Goal: Check status: Check status

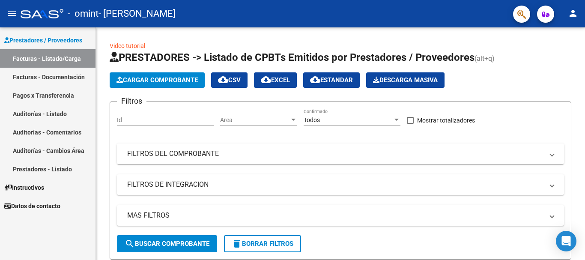
click at [40, 83] on link "Facturas - Documentación" at bounding box center [48, 77] width 96 height 18
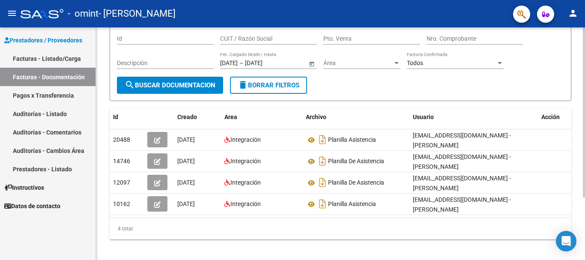
scroll to position [73, 0]
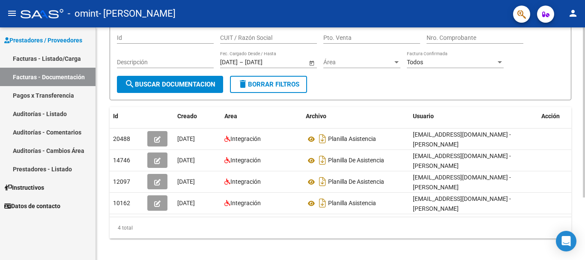
click at [583, 133] on div at bounding box center [584, 170] width 2 height 170
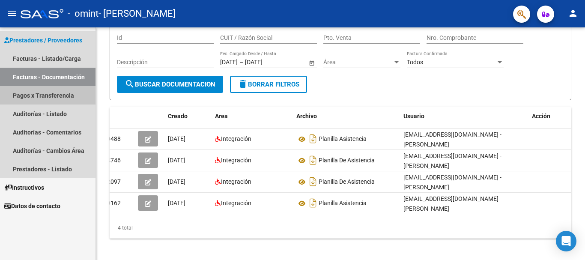
click at [60, 96] on link "Pagos x Transferencia" at bounding box center [48, 95] width 96 height 18
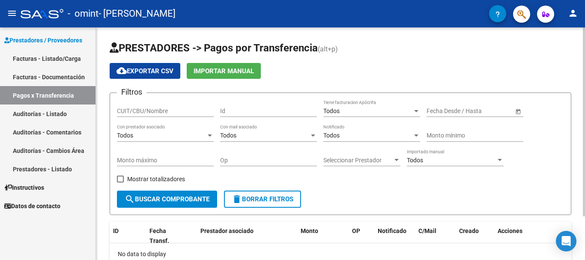
click at [580, 100] on div "PRESTADORES -> Pagos por Transferencia (alt+p) cloud_download Exportar CSV Impo…" at bounding box center [341, 170] width 491 height 287
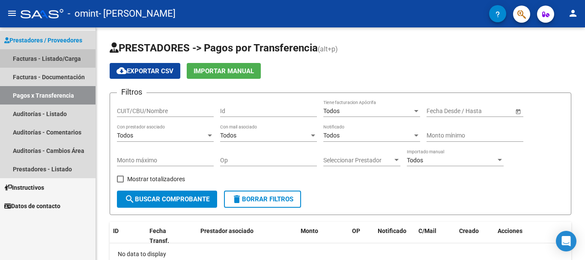
click at [45, 59] on link "Facturas - Listado/Carga" at bounding box center [48, 58] width 96 height 18
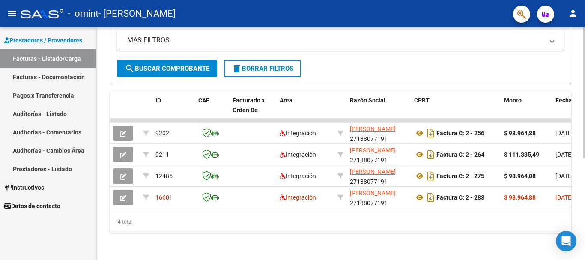
scroll to position [182, 0]
click at [579, 204] on div "Video tutorial PRESTADORES -> Listado de CPBTs Emitidos por Prestadores / Prove…" at bounding box center [341, 56] width 491 height 408
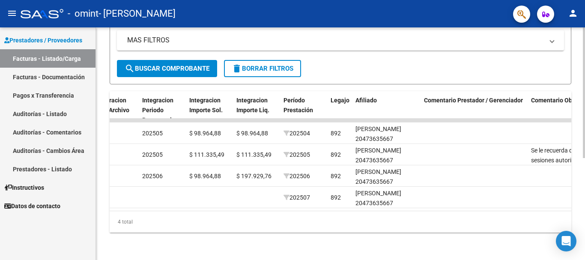
scroll to position [0, 959]
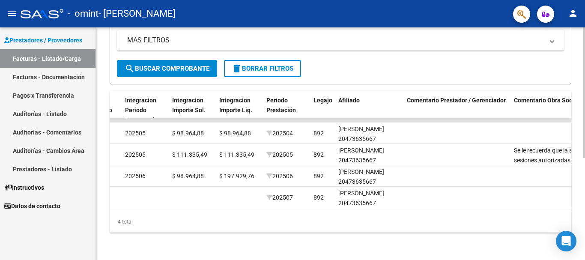
click at [568, 211] on datatable-body "9202 Integración [PERSON_NAME] 27188077191 Factura C: 2 - 256 $ 98.964,88 [DATE…" at bounding box center [341, 165] width 462 height 92
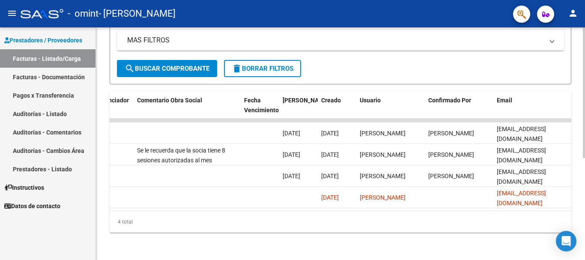
scroll to position [0, 1344]
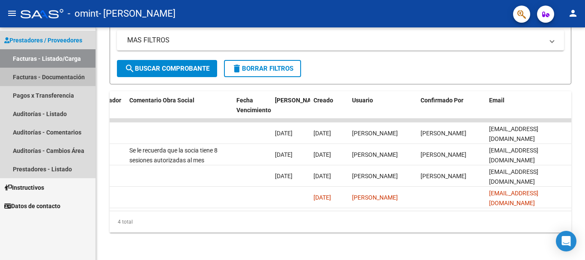
click at [35, 74] on link "Facturas - Documentación" at bounding box center [48, 77] width 96 height 18
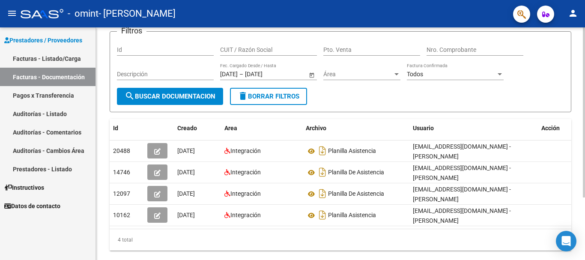
scroll to position [86, 0]
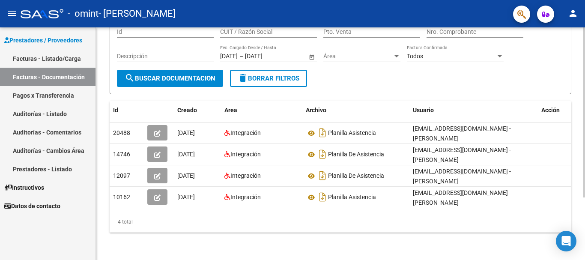
click at [585, 182] on div at bounding box center [584, 175] width 2 height 170
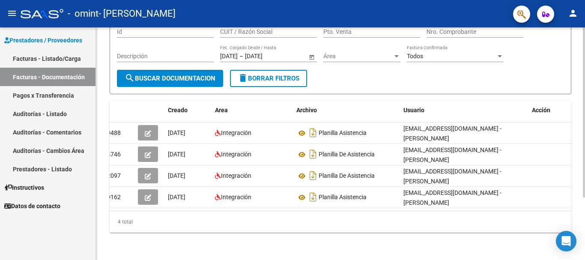
scroll to position [0, 0]
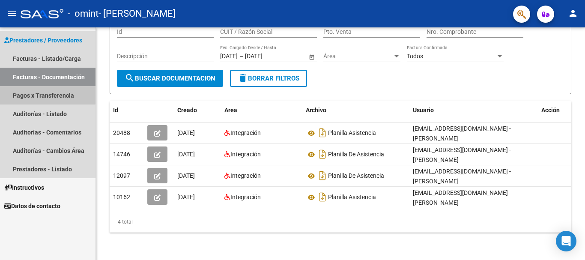
click at [44, 91] on link "Pagos x Transferencia" at bounding box center [48, 95] width 96 height 18
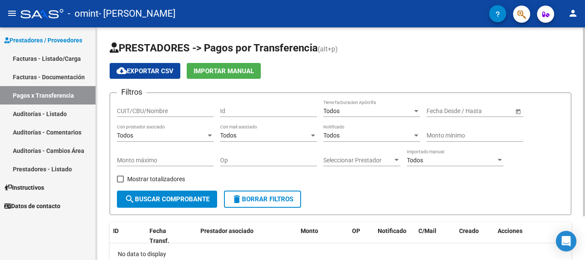
click at [585, 111] on div at bounding box center [584, 121] width 2 height 189
click at [62, 42] on span "Prestadores / Proveedores" at bounding box center [43, 40] width 78 height 9
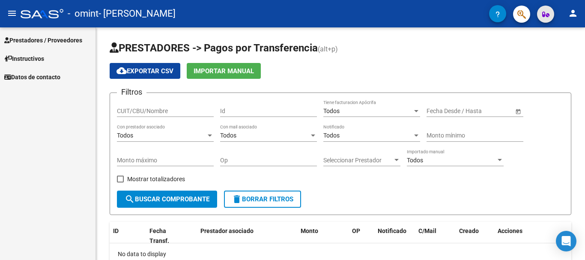
click at [548, 13] on icon "button" at bounding box center [545, 14] width 7 height 6
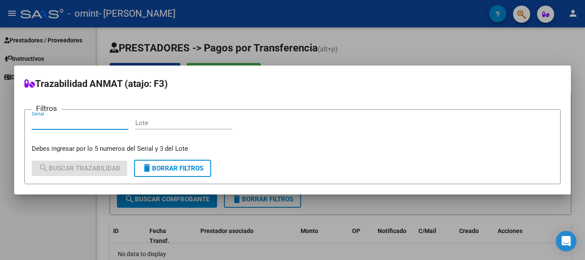
click at [426, 30] on div at bounding box center [292, 130] width 585 height 260
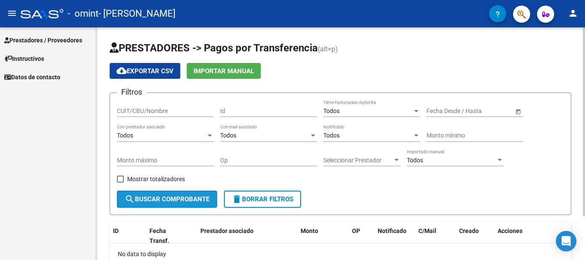
click at [155, 202] on span "search Buscar Comprobante" at bounding box center [167, 199] width 85 height 8
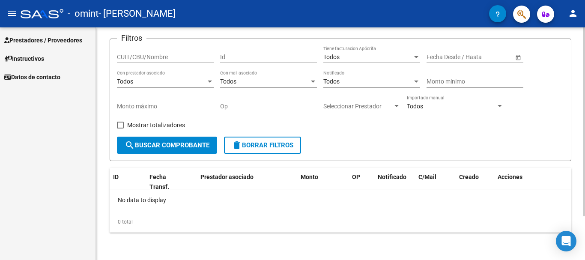
click at [585, 214] on div at bounding box center [584, 165] width 2 height 189
